Goal: Task Accomplishment & Management: Use online tool/utility

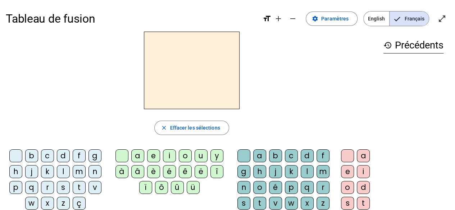
click at [452, 13] on div "Tableau de fusion format_size add remove settings Paramètres English Français o…" at bounding box center [227, 169] width 455 height 339
click at [440, 16] on mat-icon "open_in_full" at bounding box center [442, 18] width 9 height 9
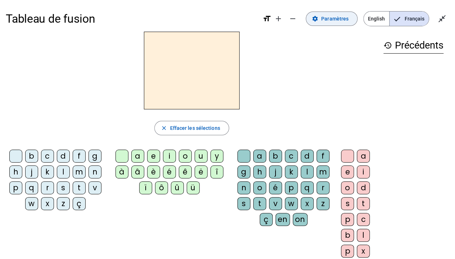
click at [345, 16] on span "Paramètres" at bounding box center [334, 18] width 27 height 9
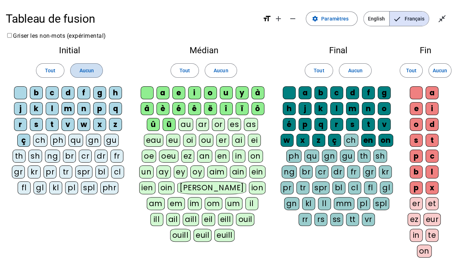
click at [84, 71] on span "Aucun" at bounding box center [86, 70] width 14 height 9
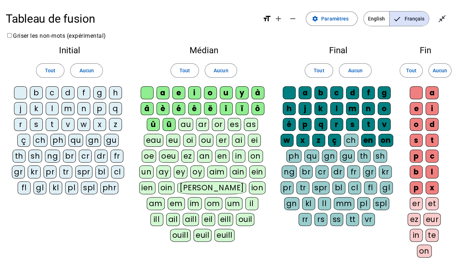
click at [71, 112] on div "m" at bounding box center [68, 108] width 13 height 13
click at [50, 109] on div "l" at bounding box center [52, 108] width 13 height 13
click at [70, 91] on div "d" at bounding box center [68, 92] width 13 height 13
click at [53, 122] on div "t" at bounding box center [52, 124] width 13 height 13
click at [212, 73] on span at bounding box center [221, 70] width 32 height 17
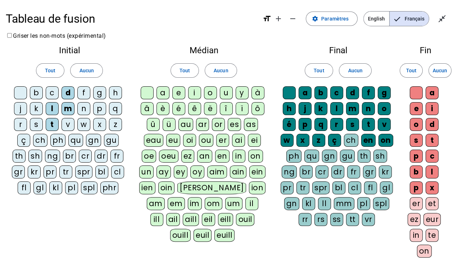
click at [172, 93] on letter-bubble "a" at bounding box center [165, 94] width 16 height 16
click at [168, 93] on div "a" at bounding box center [163, 92] width 13 height 13
click at [178, 93] on div "e" at bounding box center [178, 92] width 13 height 13
click at [163, 93] on div "a" at bounding box center [163, 92] width 13 height 13
click at [230, 93] on div "u" at bounding box center [226, 92] width 13 height 13
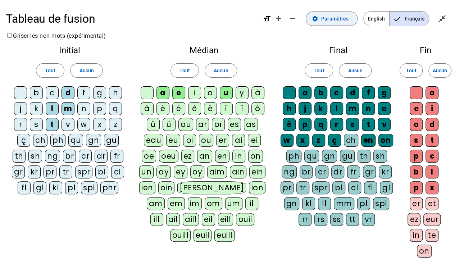
click at [335, 18] on span "Paramètres" at bounding box center [334, 18] width 27 height 9
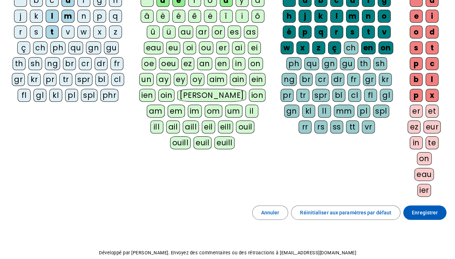
scroll to position [93, 0]
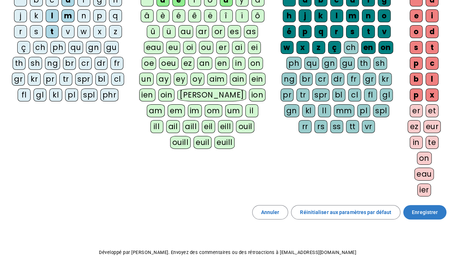
click at [430, 210] on span "Enregistrer" at bounding box center [425, 212] width 26 height 9
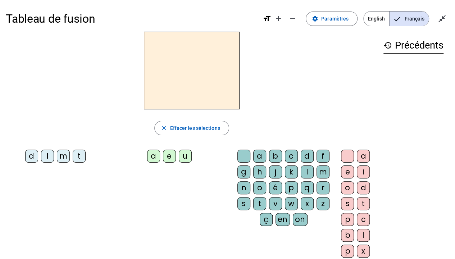
click at [59, 156] on div "m" at bounding box center [63, 156] width 13 height 13
click at [149, 155] on div "a" at bounding box center [153, 156] width 13 height 13
click at [44, 149] on div "d l m t" at bounding box center [57, 158] width 102 height 22
click at [47, 153] on div "l" at bounding box center [47, 156] width 13 height 13
click at [168, 157] on div "e" at bounding box center [169, 156] width 13 height 13
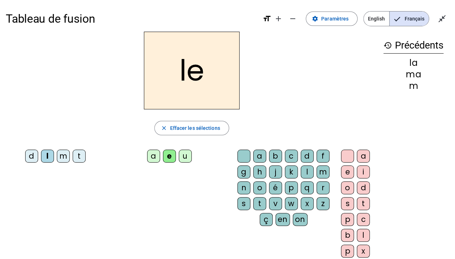
click at [31, 156] on div "d" at bounding box center [31, 156] width 13 height 13
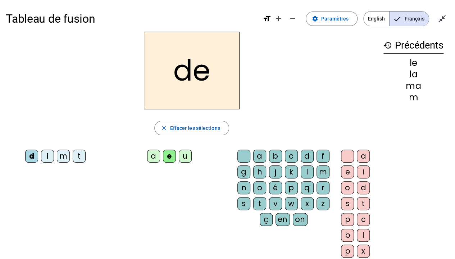
click at [191, 152] on div "u" at bounding box center [185, 156] width 13 height 13
click at [79, 155] on div "t" at bounding box center [79, 156] width 13 height 13
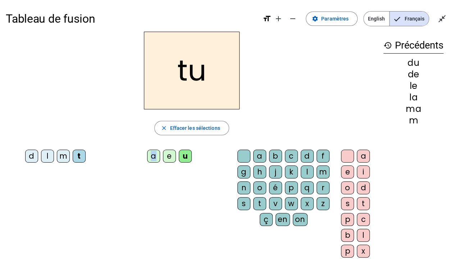
drag, startPoint x: 79, startPoint y: 155, endPoint x: 157, endPoint y: 155, distance: 77.7
click at [157, 155] on div "d l m t a e u a b c d f g h j k l m n o é p q r s t v w x z ç en on a e i o d s…" at bounding box center [192, 205] width 372 height 117
click at [157, 155] on div "a" at bounding box center [153, 156] width 13 height 13
click at [169, 155] on div "e" at bounding box center [169, 156] width 13 height 13
click at [62, 153] on div "m" at bounding box center [63, 156] width 13 height 13
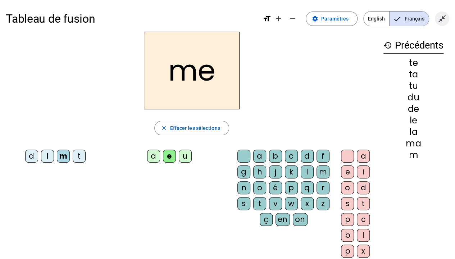
click at [448, 17] on span "Quitter le plein écran" at bounding box center [442, 18] width 17 height 17
